Goal: Check status: Check status

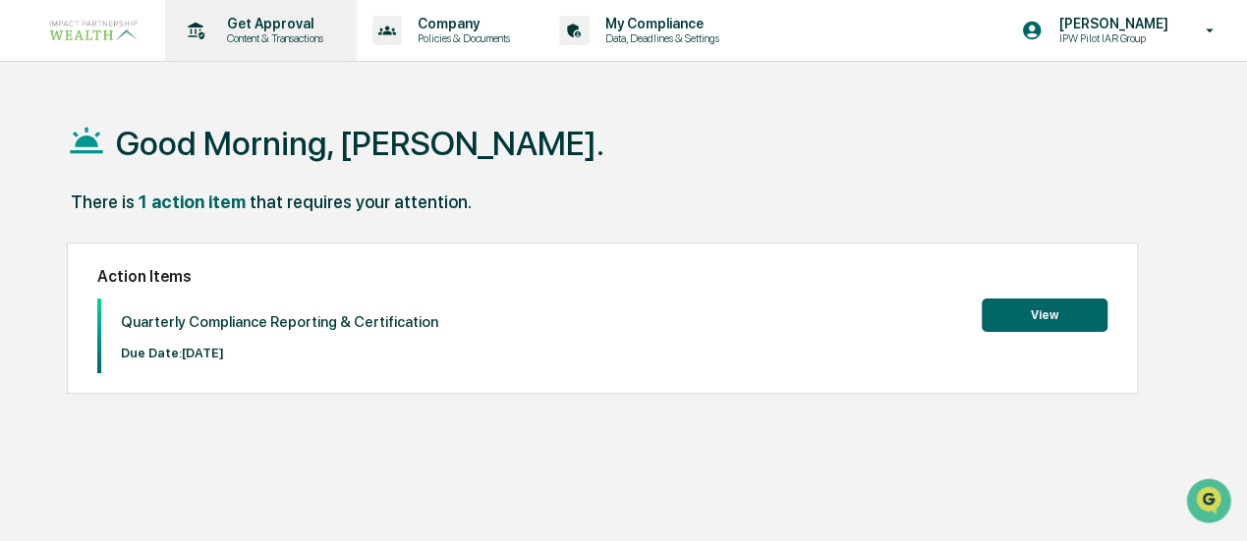
click at [280, 8] on div "Get Approval Content & Transactions" at bounding box center [259, 30] width 172 height 61
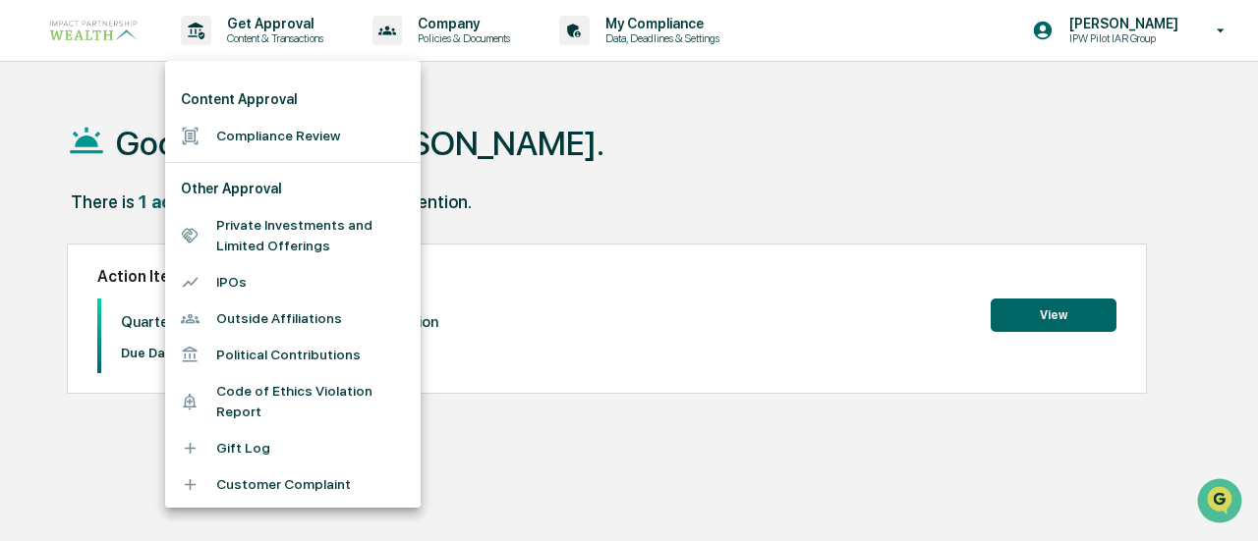
click at [237, 129] on li "Compliance Review" at bounding box center [292, 136] width 255 height 36
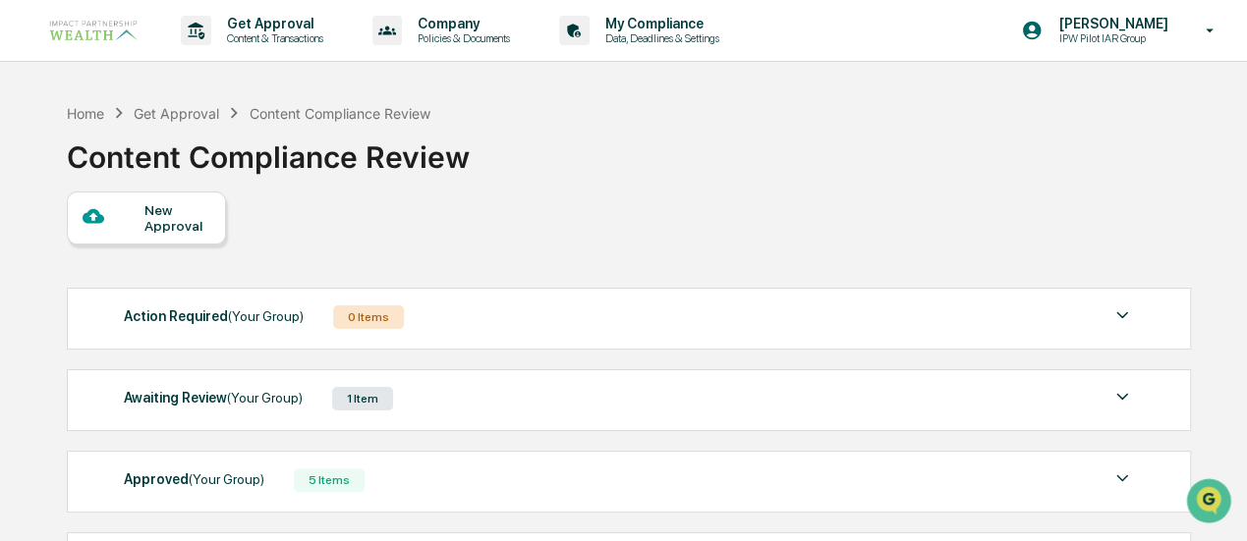
click at [229, 390] on span "(Your Group)" at bounding box center [265, 398] width 76 height 16
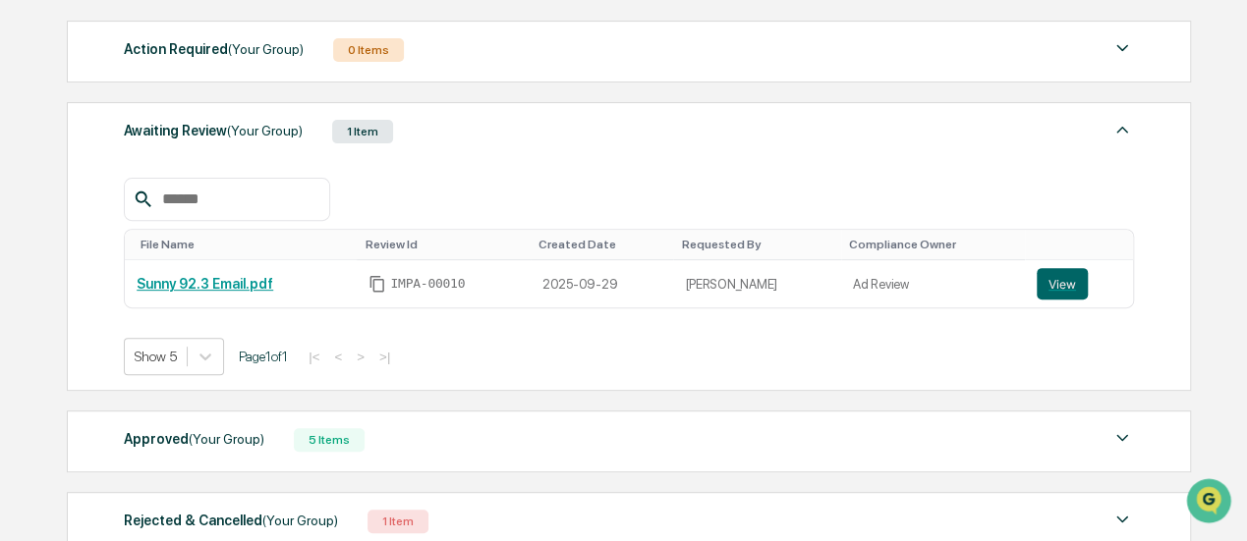
scroll to position [295, 0]
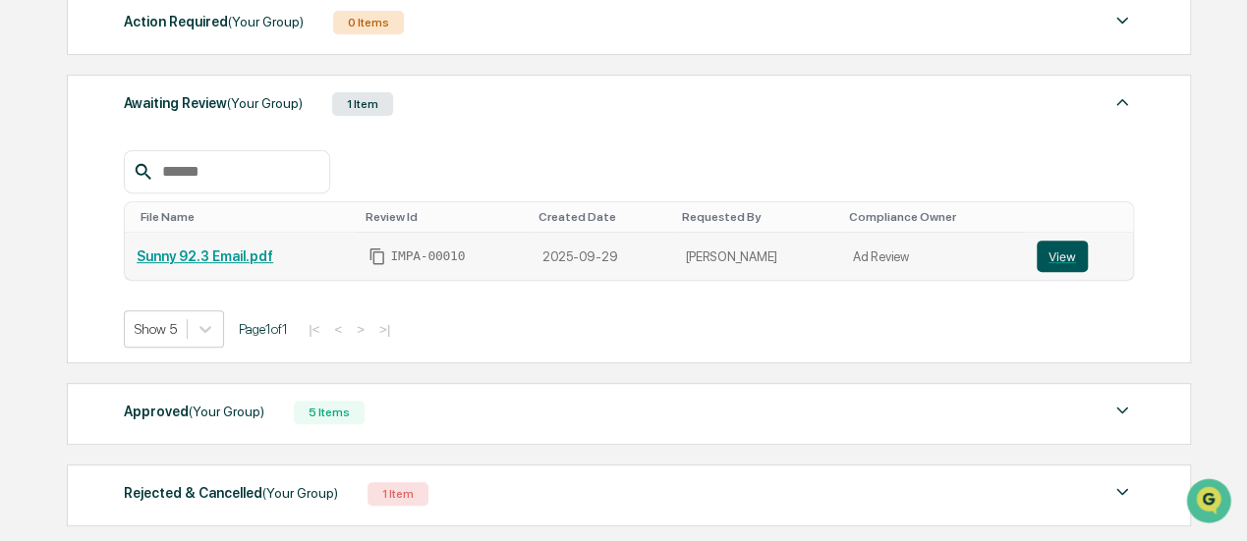
click at [1051, 256] on button "View" at bounding box center [1062, 256] width 51 height 31
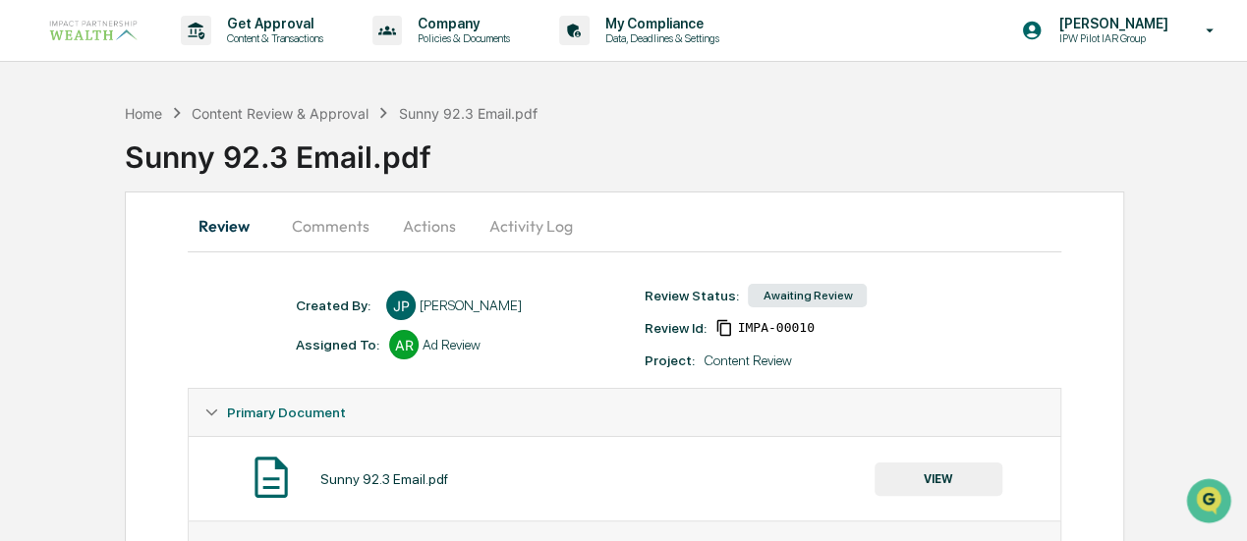
click at [528, 231] on button "Activity Log" at bounding box center [531, 225] width 115 height 47
